Goal: Find contact information: Find contact information

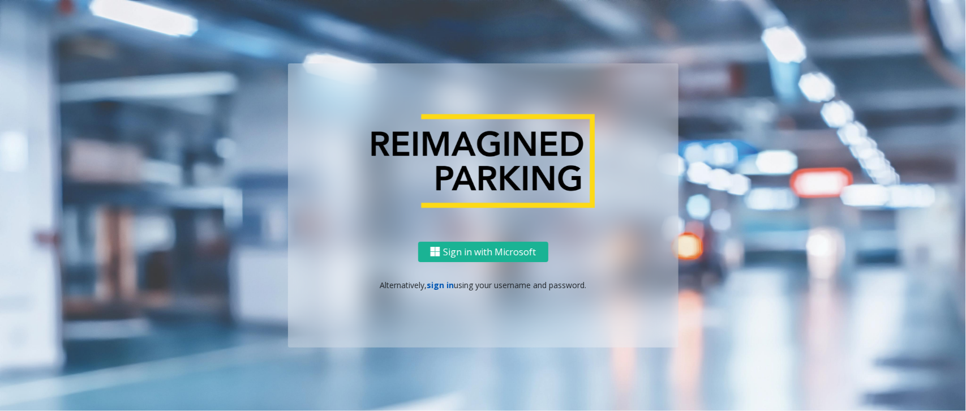
click at [437, 286] on link "sign in" at bounding box center [440, 285] width 27 height 11
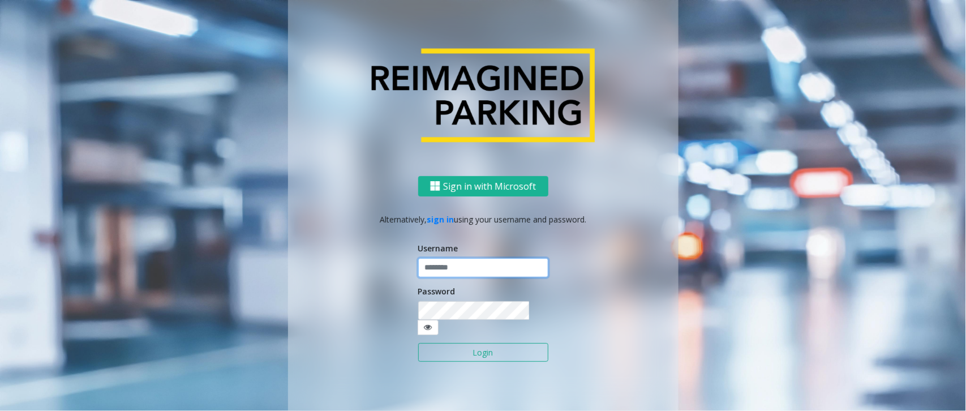
click at [445, 277] on input "text" at bounding box center [483, 267] width 130 height 19
paste input "**********"
type input "**********"
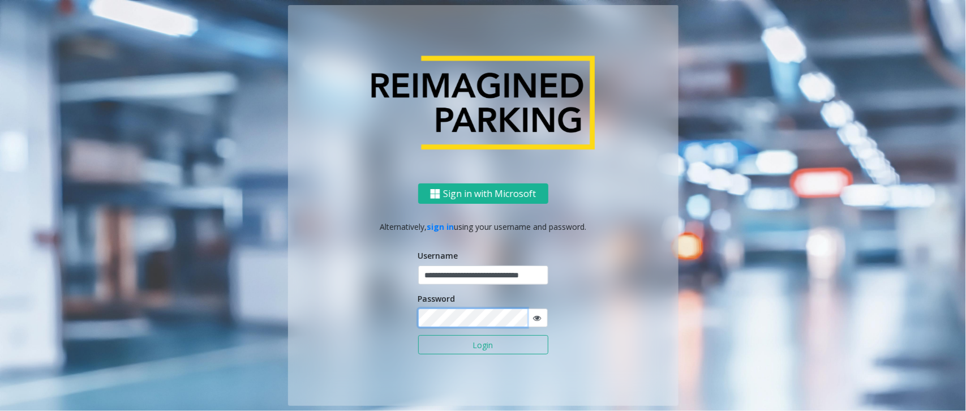
click at [418, 335] on button "Login" at bounding box center [483, 344] width 130 height 19
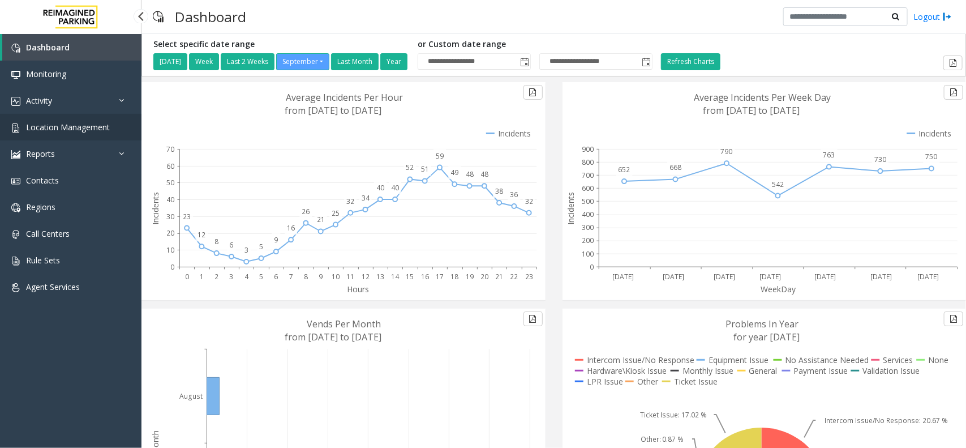
click at [88, 123] on span "Location Management" at bounding box center [68, 127] width 84 height 11
click at [100, 106] on link "Activity" at bounding box center [70, 100] width 141 height 27
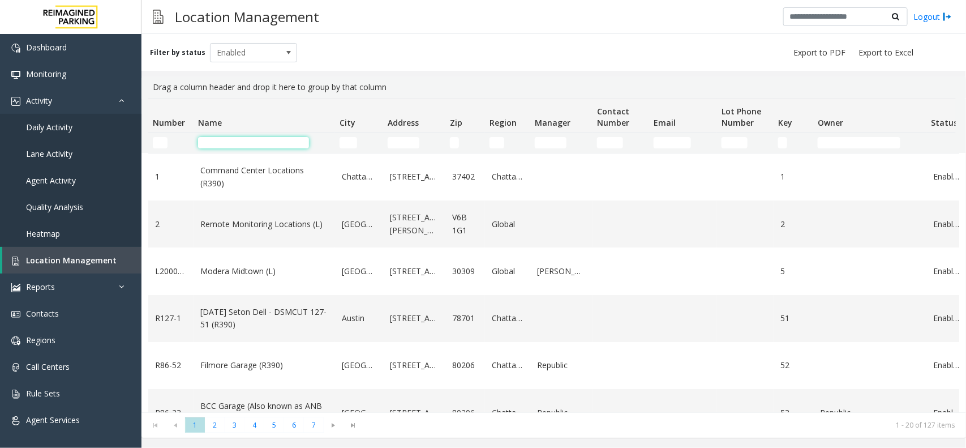
click at [249, 139] on input "Name Filter" at bounding box center [253, 142] width 111 height 11
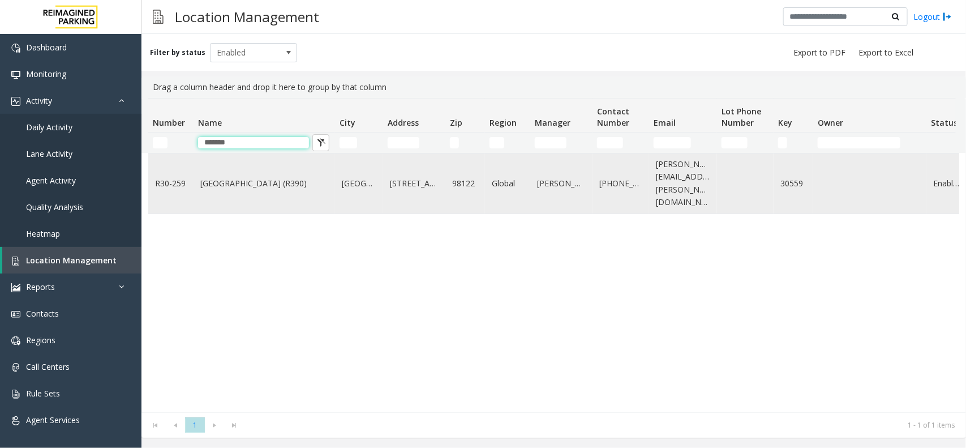
type input "******"
click at [256, 179] on link "[GEOGRAPHIC_DATA] (R390)" at bounding box center [264, 183] width 128 height 12
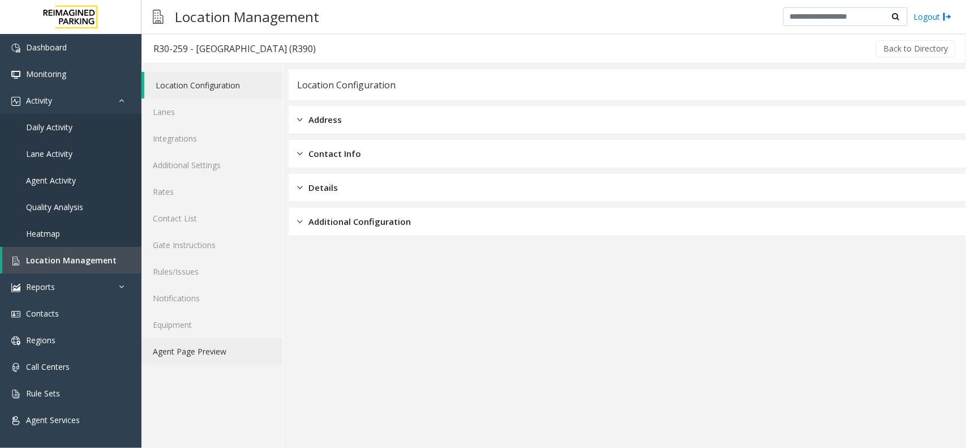
click at [229, 345] on link "Agent Page Preview" at bounding box center [211, 351] width 141 height 27
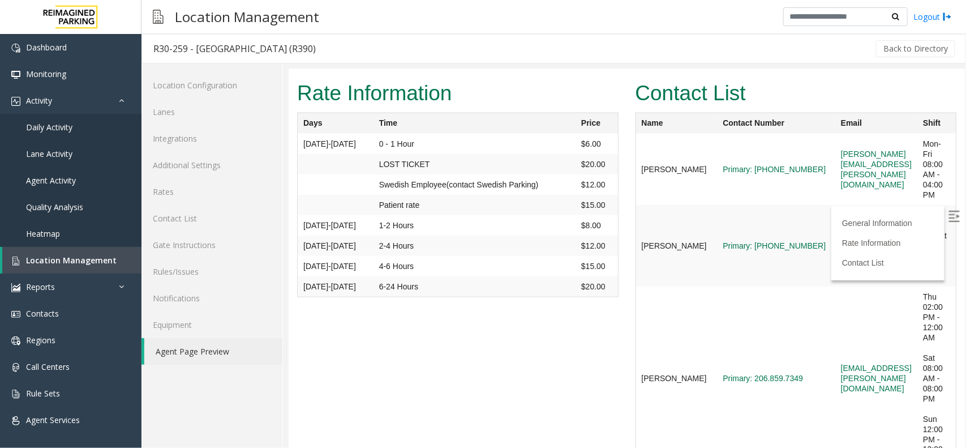
scroll to position [4730, 0]
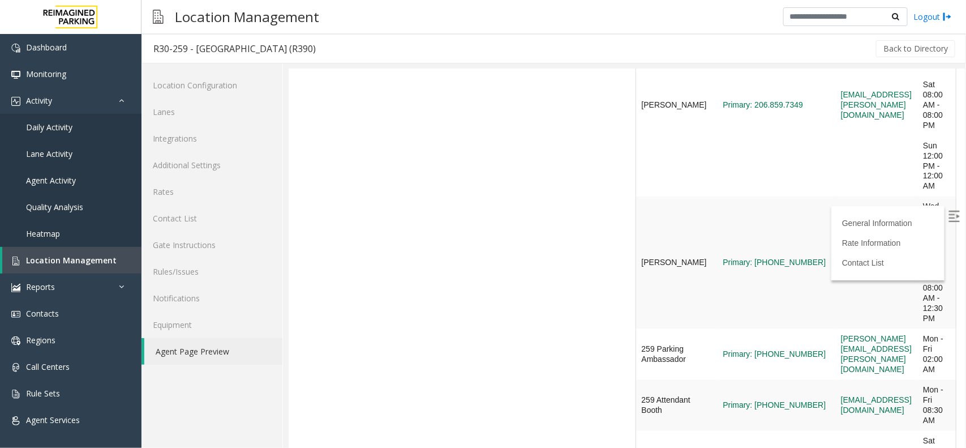
click at [949, 209] on label at bounding box center [954, 217] width 17 height 17
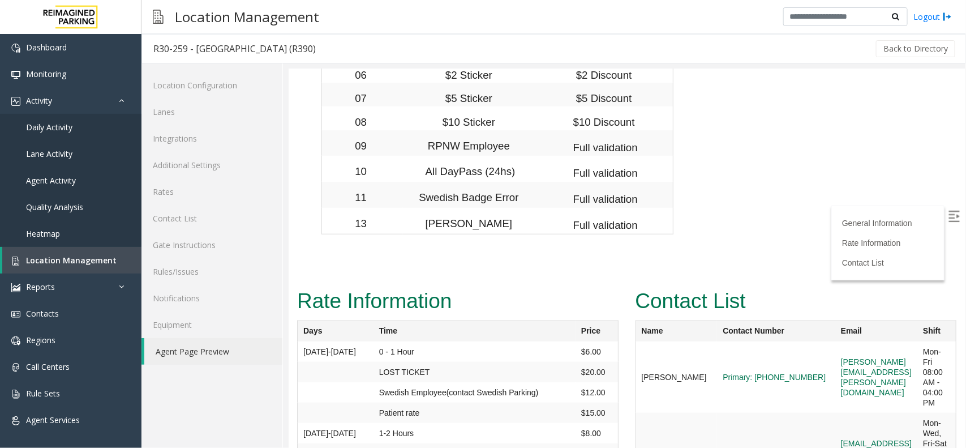
scroll to position [4235, 0]
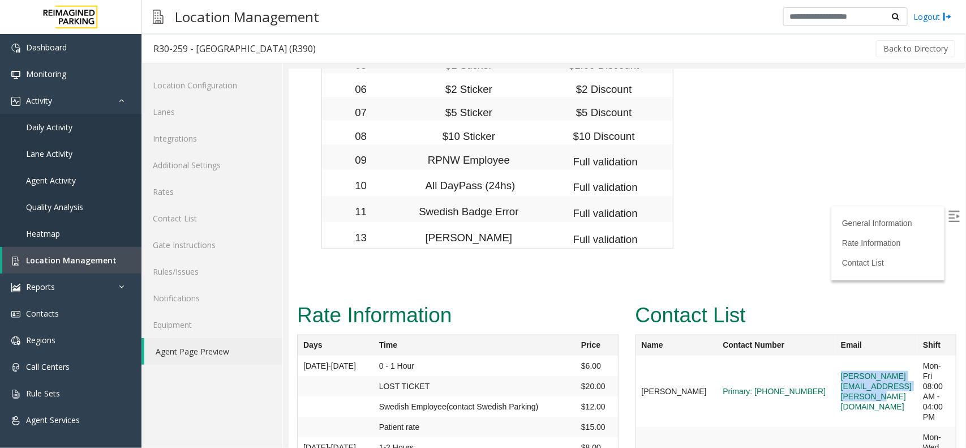
drag, startPoint x: 781, startPoint y: 166, endPoint x: 937, endPoint y: 170, distance: 156.3
click at [937, 355] on tr "[PERSON_NAME] Primary: [PHONE_NUMBER] [PERSON_NAME][EMAIL_ADDRESS][PERSON_NAME]…" at bounding box center [795, 390] width 321 height 71
copy tr "[PERSON_NAME][EMAIL_ADDRESS][PERSON_NAME][DOMAIN_NAME]"
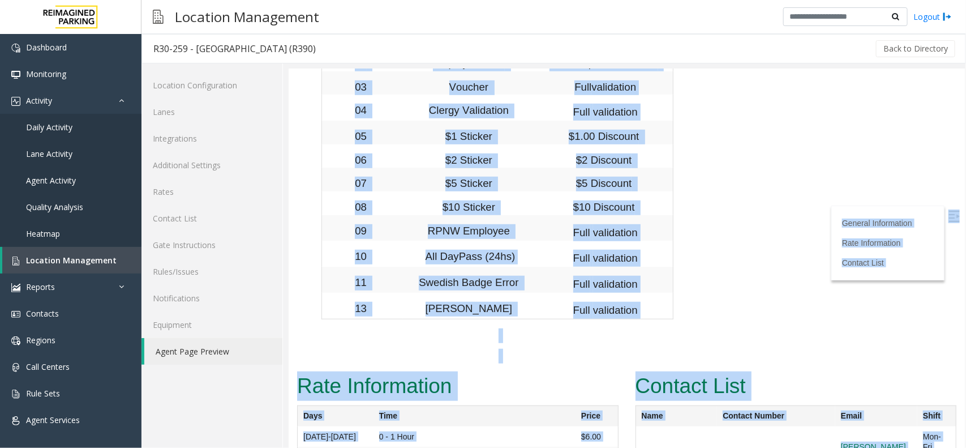
scroll to position [4164, 29]
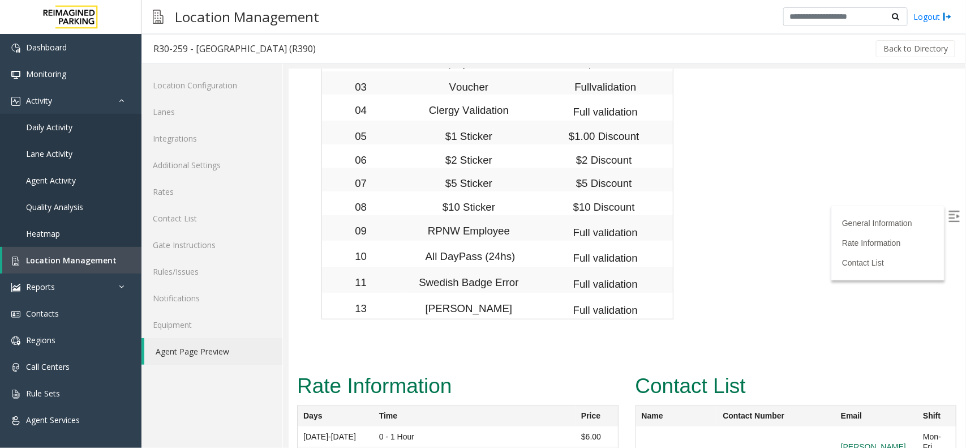
drag, startPoint x: 784, startPoint y: 322, endPoint x: 917, endPoint y: 332, distance: 134.0
copy link "[EMAIL_ADDRESS][PERSON_NAME][DOMAIN_NAME]"
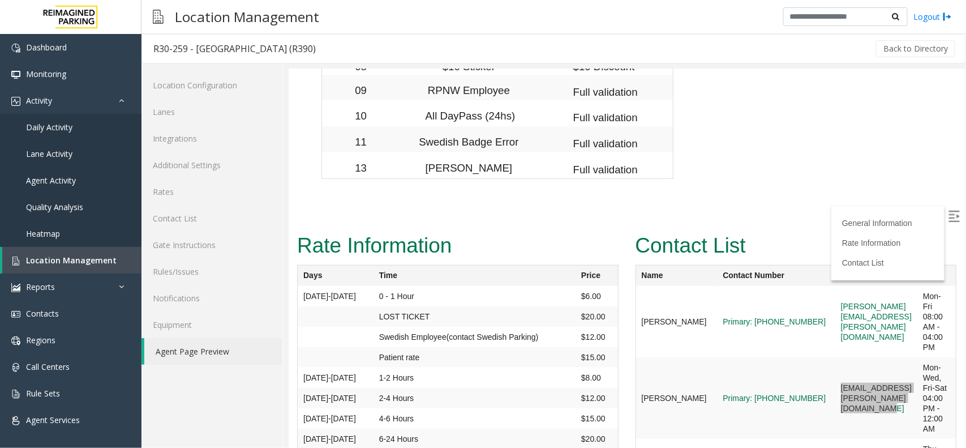
scroll to position [4306, 29]
drag, startPoint x: 756, startPoint y: 315, endPoint x: 897, endPoint y: 327, distance: 141.4
copy link "[EMAIL_ADDRESS][PERSON_NAME][DOMAIN_NAME]"
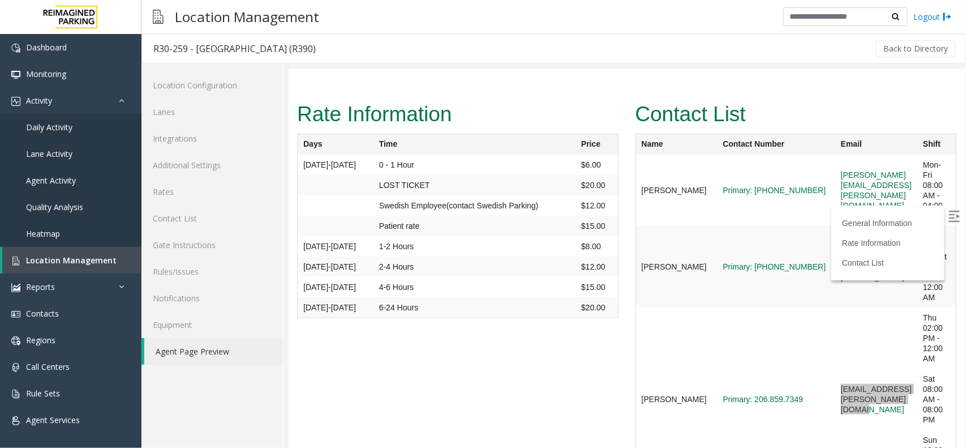
scroll to position [4447, 29]
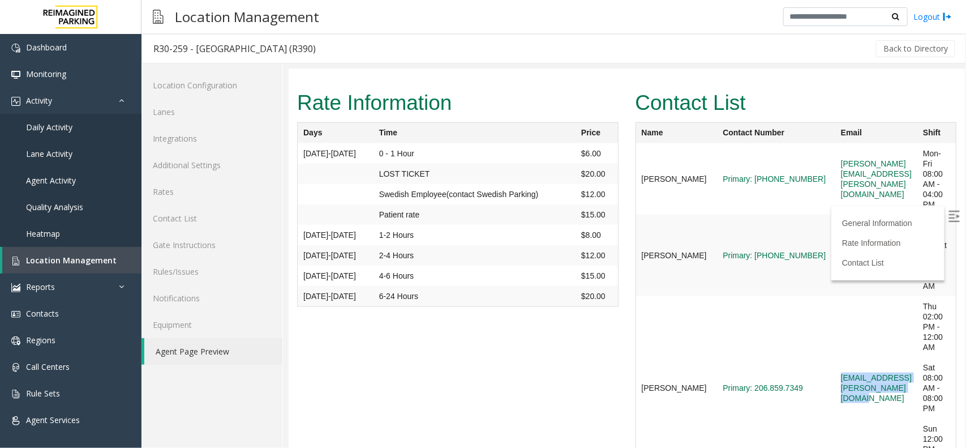
drag, startPoint x: 749, startPoint y: 335, endPoint x: 912, endPoint y: 341, distance: 163.1
copy tr "[EMAIL_ADDRESS][DOMAIN_NAME]"
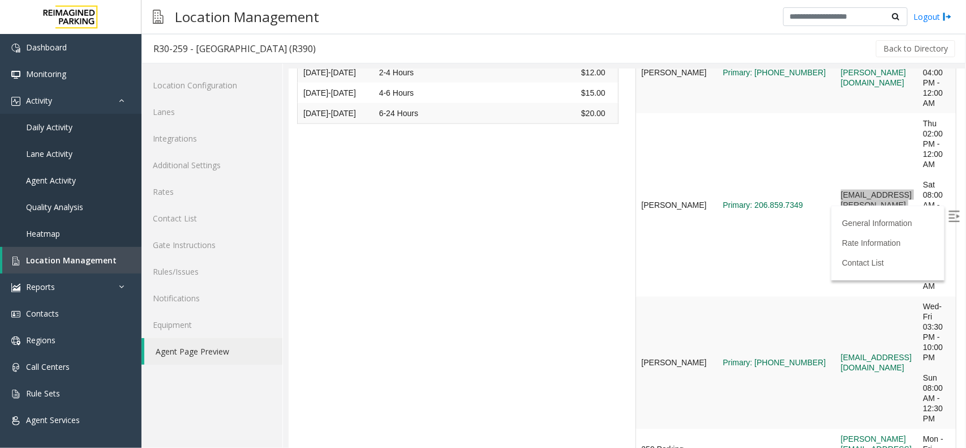
scroll to position [4660, 29]
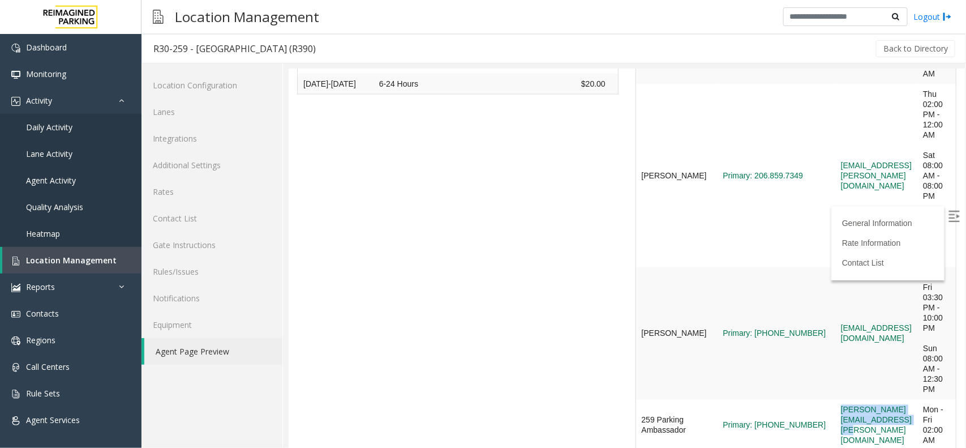
drag, startPoint x: 753, startPoint y: 201, endPoint x: 894, endPoint y: 217, distance: 141.2
click at [894, 399] on td "[PERSON_NAME][EMAIL_ADDRESS][PERSON_NAME][DOMAIN_NAME]" at bounding box center [876, 424] width 82 height 51
copy link "[PERSON_NAME][EMAIL_ADDRESS][PERSON_NAME][DOMAIN_NAME]"
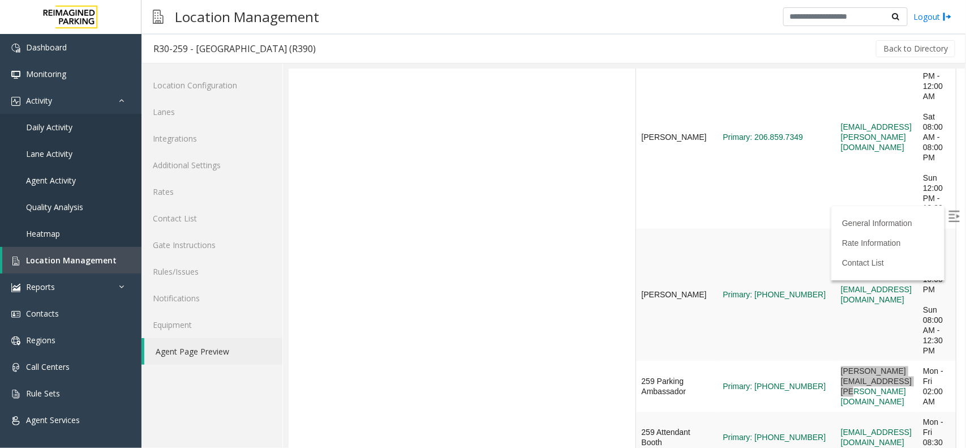
scroll to position [4730, 29]
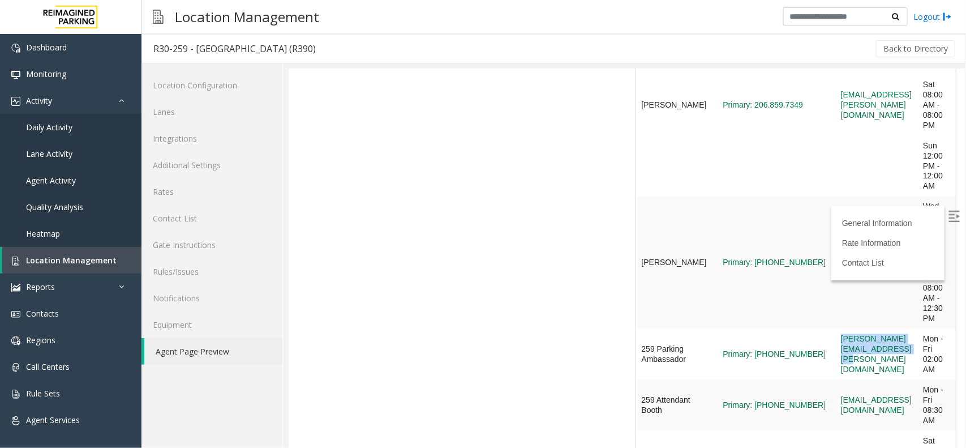
drag, startPoint x: 758, startPoint y: 194, endPoint x: 893, endPoint y: 201, distance: 134.9
click at [893, 379] on td "[EMAIL_ADDRESS][DOMAIN_NAME]" at bounding box center [876, 404] width 82 height 51
copy link "[EMAIL_ADDRESS][DOMAIN_NAME]"
drag, startPoint x: 754, startPoint y: 253, endPoint x: 900, endPoint y: 259, distance: 146.1
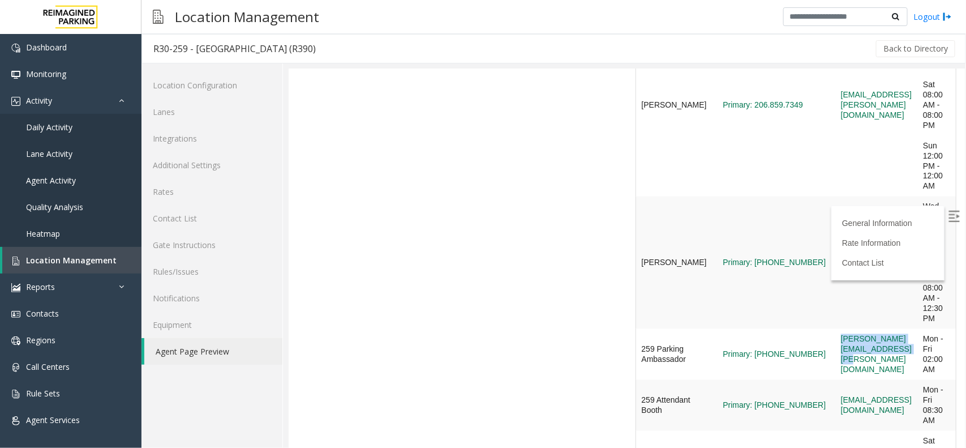
copy link "[EMAIL_ADDRESS][DOMAIN_NAME]"
drag, startPoint x: 748, startPoint y: 298, endPoint x: 895, endPoint y: 310, distance: 147.6
copy tr "[PERSON_NAME][EMAIL_ADDRESS][PERSON_NAME][DOMAIN_NAME]"
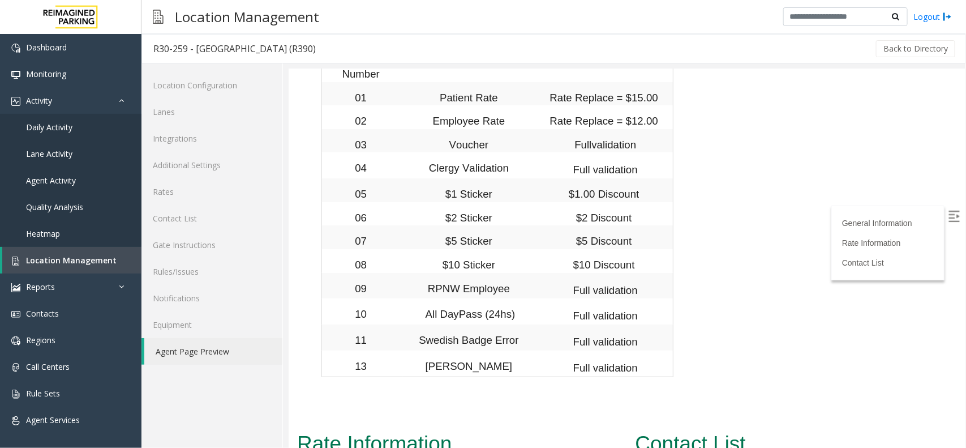
scroll to position [4094, 29]
